Goal: Task Accomplishment & Management: Use online tool/utility

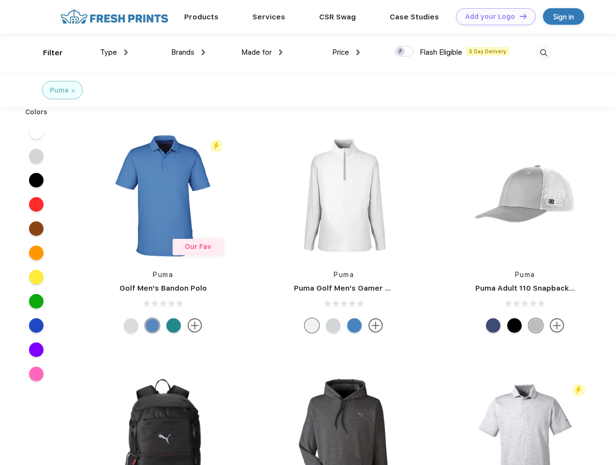
click at [493, 16] on link "Add your Logo Design Tool" at bounding box center [496, 16] width 80 height 17
click at [0, 0] on div "Design Tool" at bounding box center [0, 0] width 0 height 0
click at [519, 16] on link "Add your Logo Design Tool" at bounding box center [496, 16] width 80 height 17
click at [46, 53] on div "Filter" at bounding box center [53, 52] width 20 height 11
click at [114, 52] on span "Type" at bounding box center [108, 52] width 17 height 9
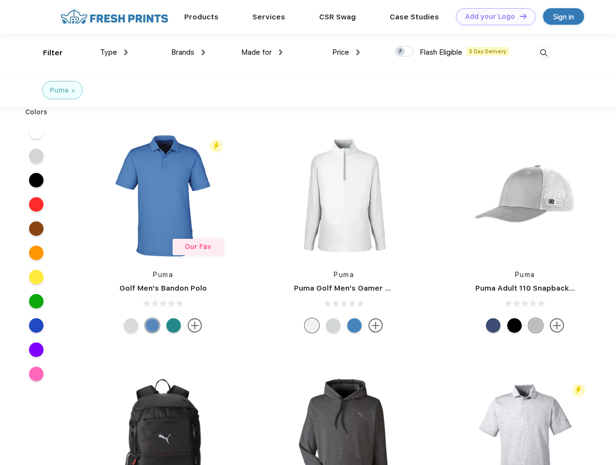
click at [188, 52] on span "Brands" at bounding box center [182, 52] width 23 height 9
click at [262, 52] on span "Made for" at bounding box center [256, 52] width 30 height 9
click at [346, 52] on span "Price" at bounding box center [340, 52] width 17 height 9
click at [405, 52] on div at bounding box center [404, 51] width 19 height 11
click at [401, 52] on input "checkbox" at bounding box center [398, 48] width 6 height 6
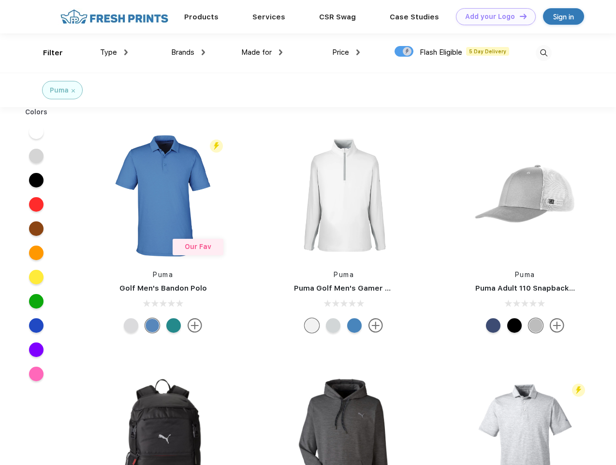
click at [544, 53] on img at bounding box center [544, 53] width 16 height 16
